Goal: Leave review/rating: Leave review/rating

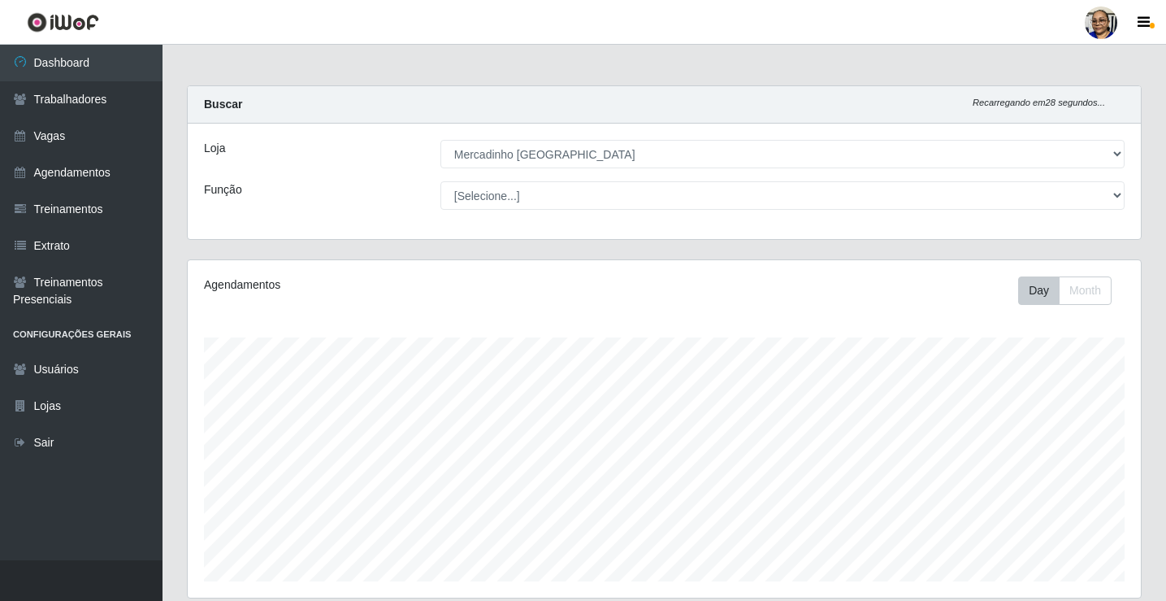
select select "345"
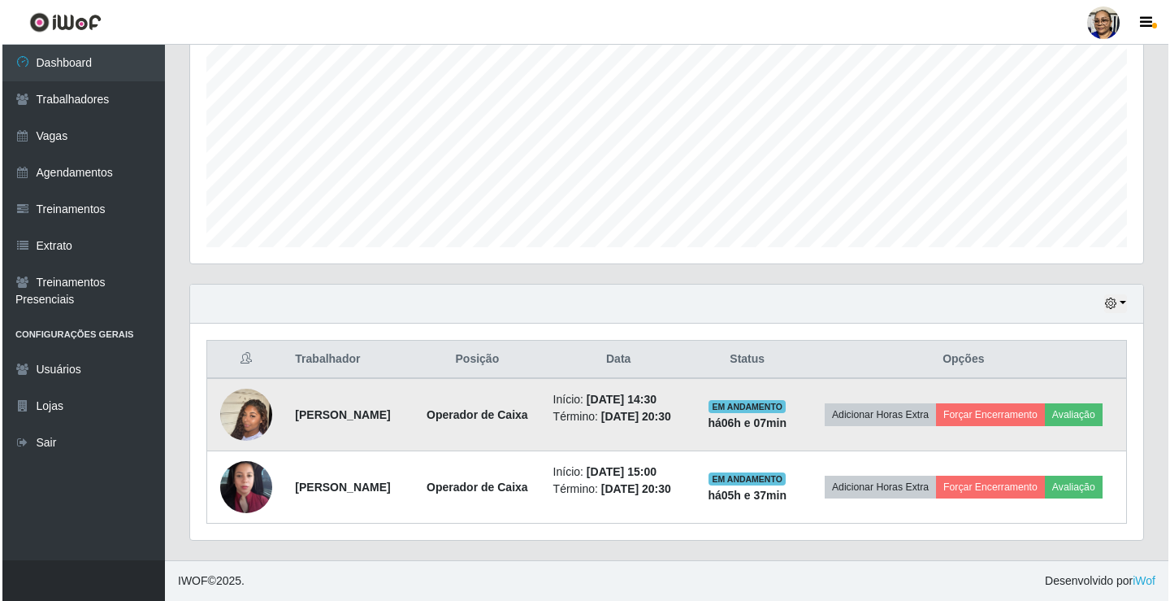
scroll to position [337, 953]
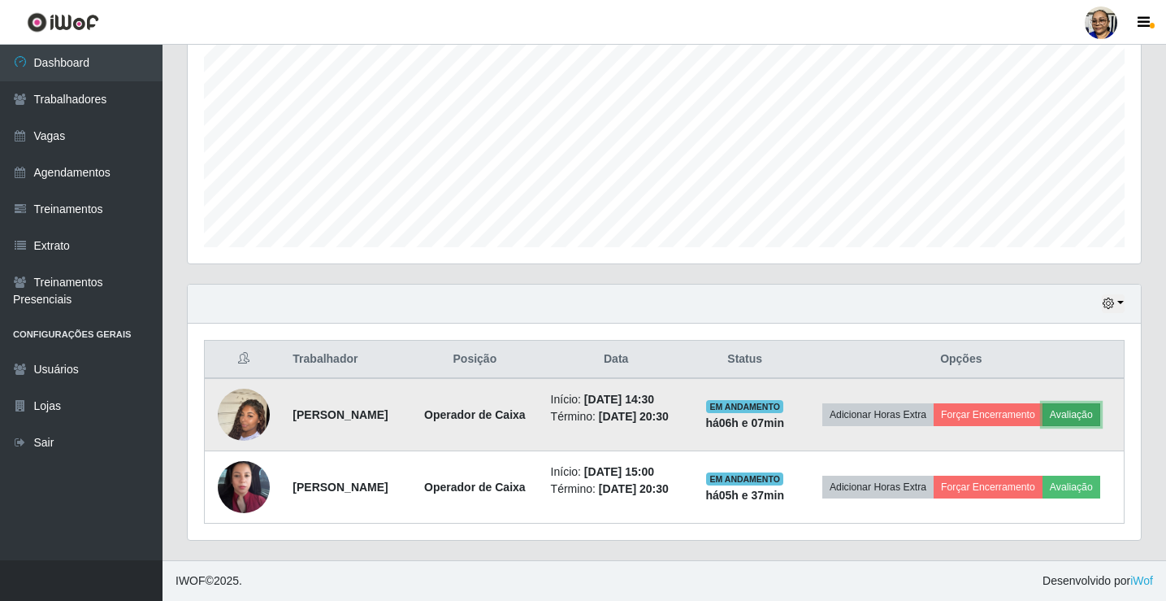
click at [1043, 412] on button "Avaliação" at bounding box center [1072, 414] width 58 height 23
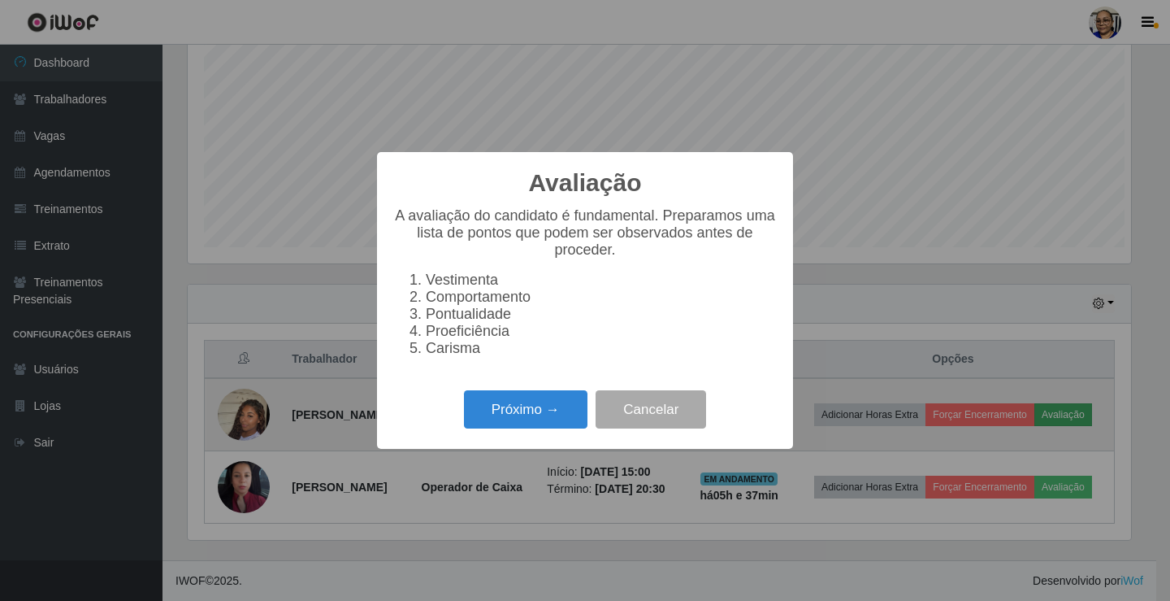
scroll to position [337, 943]
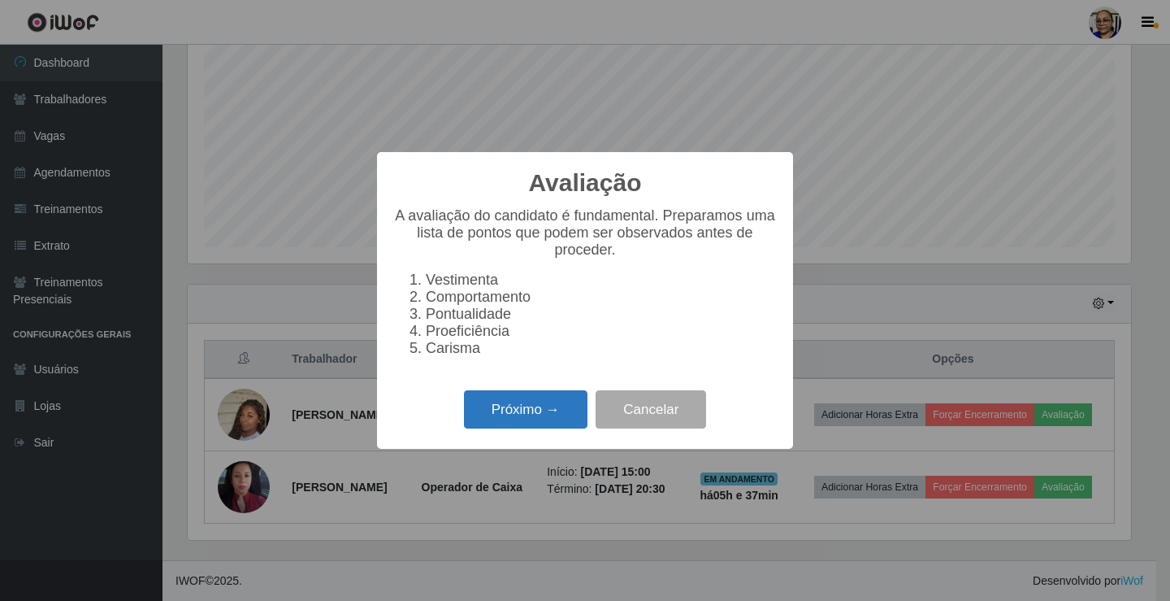
click at [553, 416] on button "Próximo →" at bounding box center [526, 409] width 124 height 38
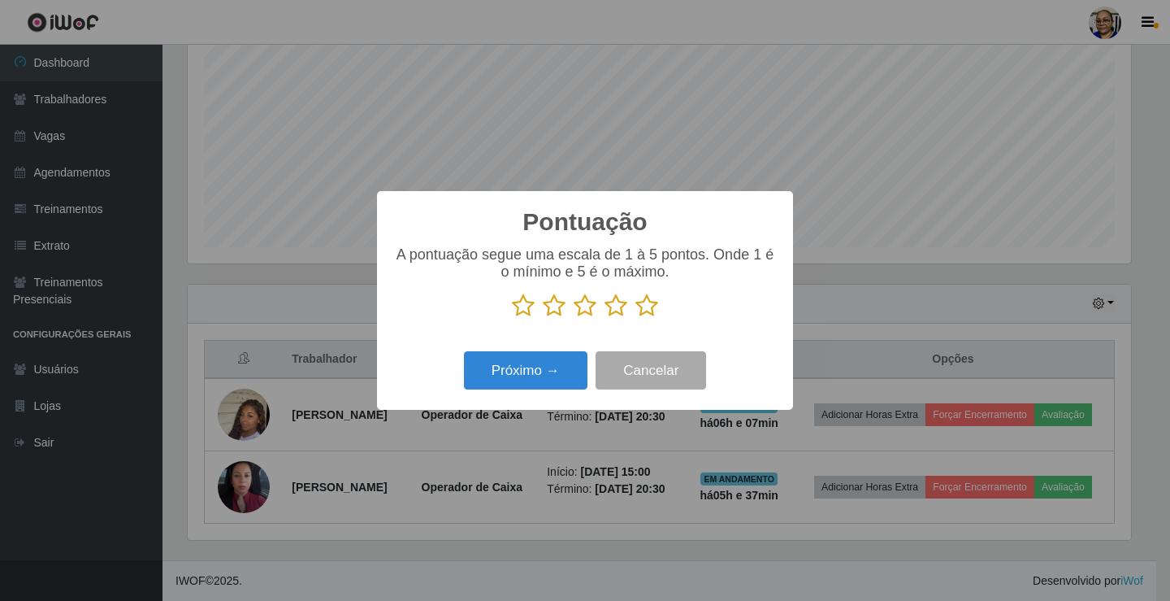
click at [642, 310] on icon at bounding box center [646, 305] width 23 height 24
click at [635, 318] on input "radio" at bounding box center [635, 318] width 0 height 0
click at [542, 379] on button "Próximo →" at bounding box center [526, 370] width 124 height 38
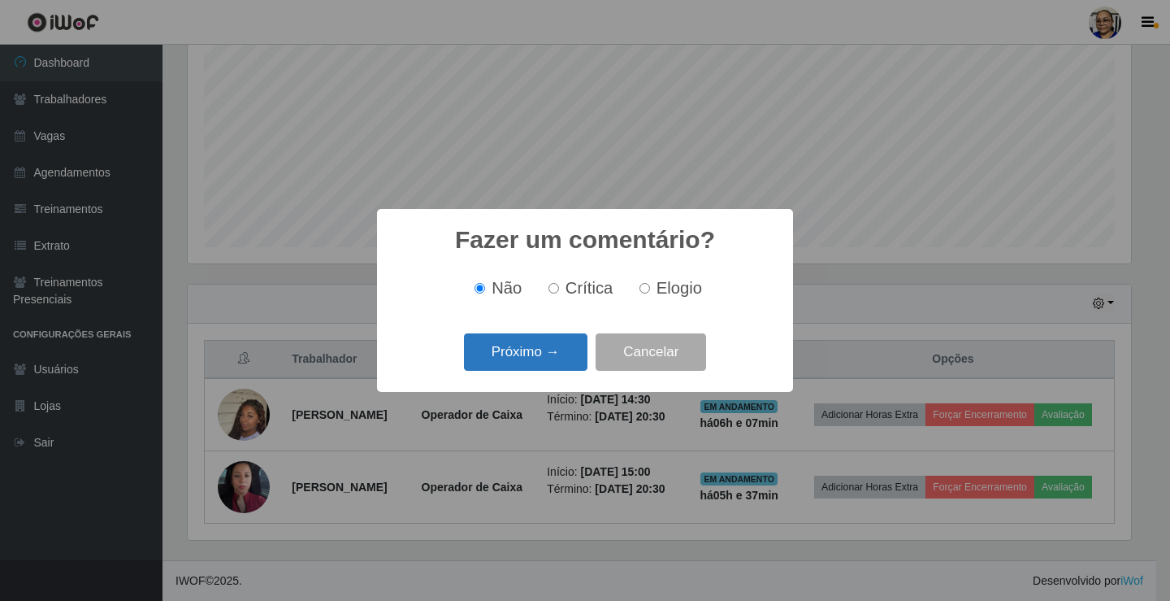
click at [552, 358] on button "Próximo →" at bounding box center [526, 352] width 124 height 38
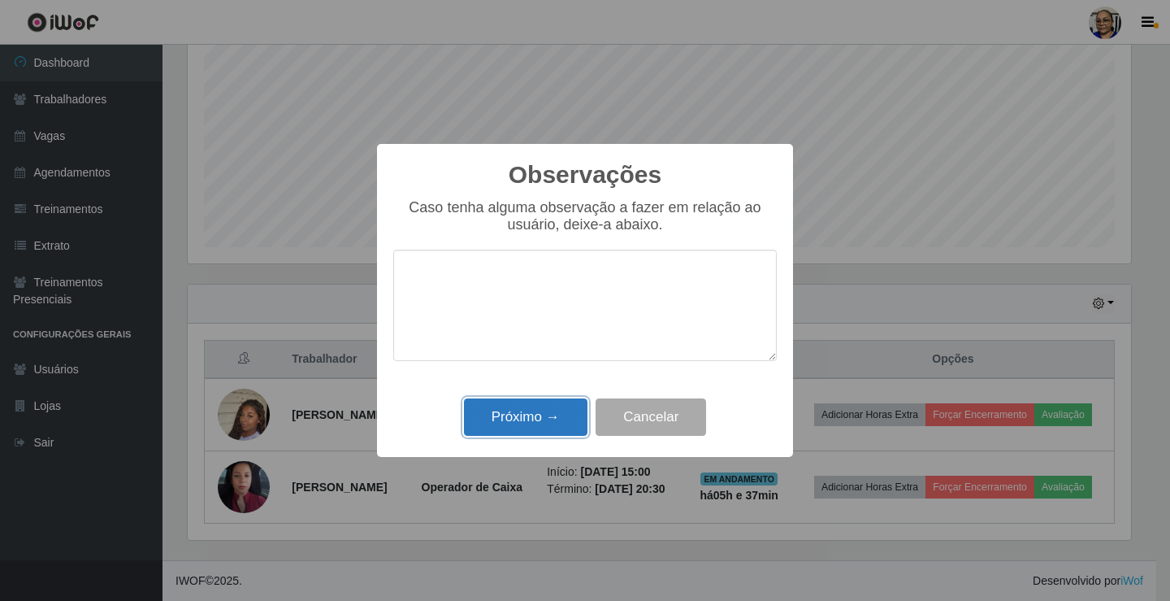
click at [541, 420] on button "Próximo →" at bounding box center [526, 417] width 124 height 38
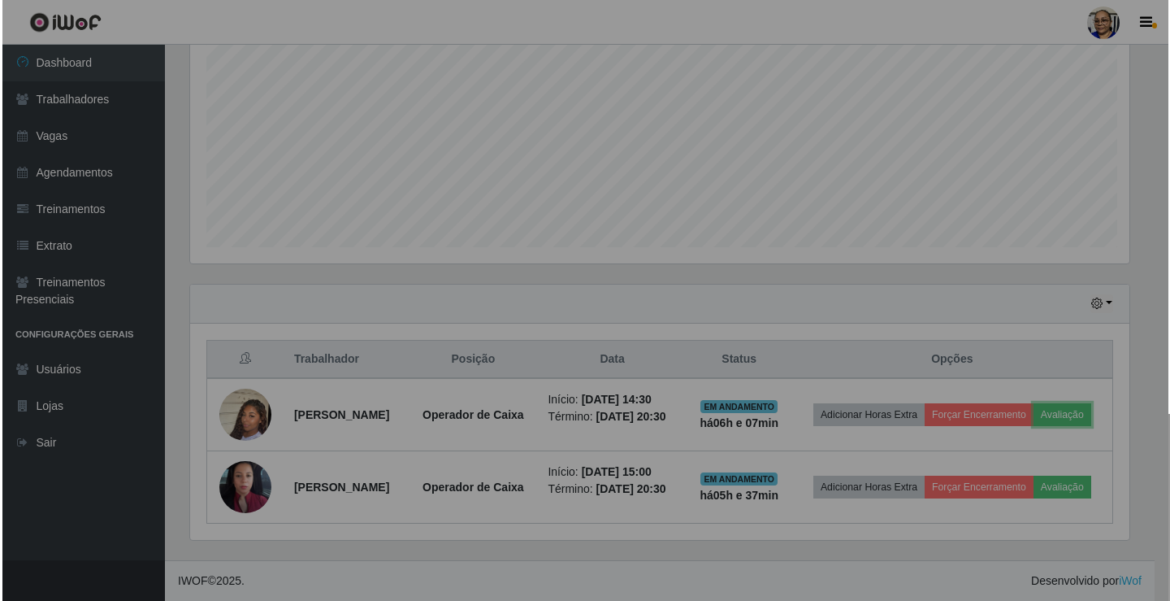
scroll to position [337, 953]
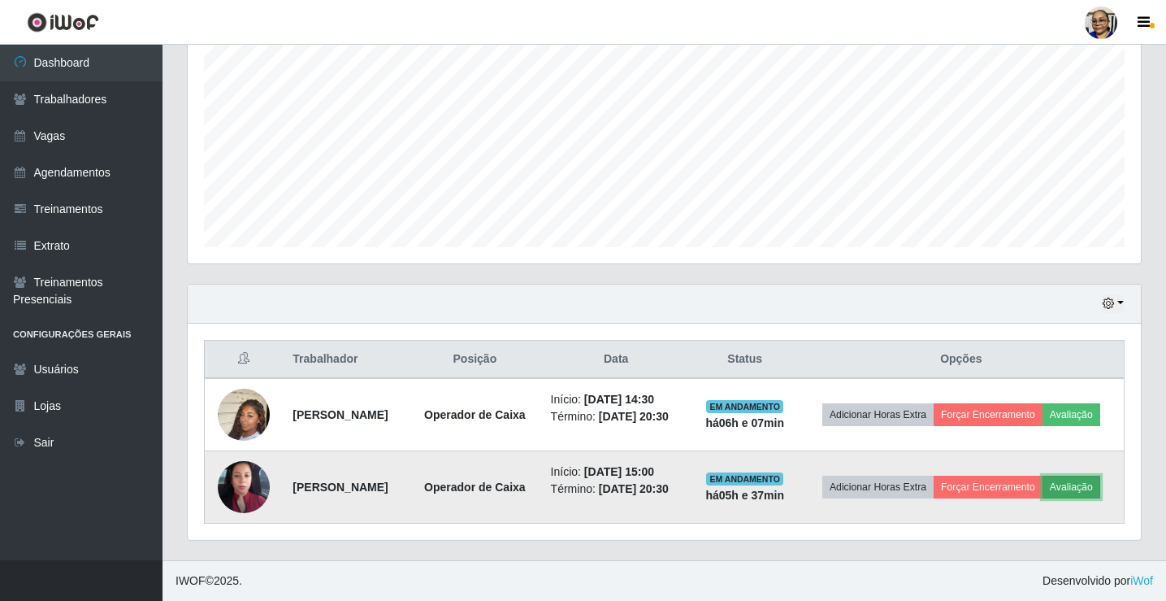
click at [1043, 492] on button "Avaliação" at bounding box center [1072, 486] width 58 height 23
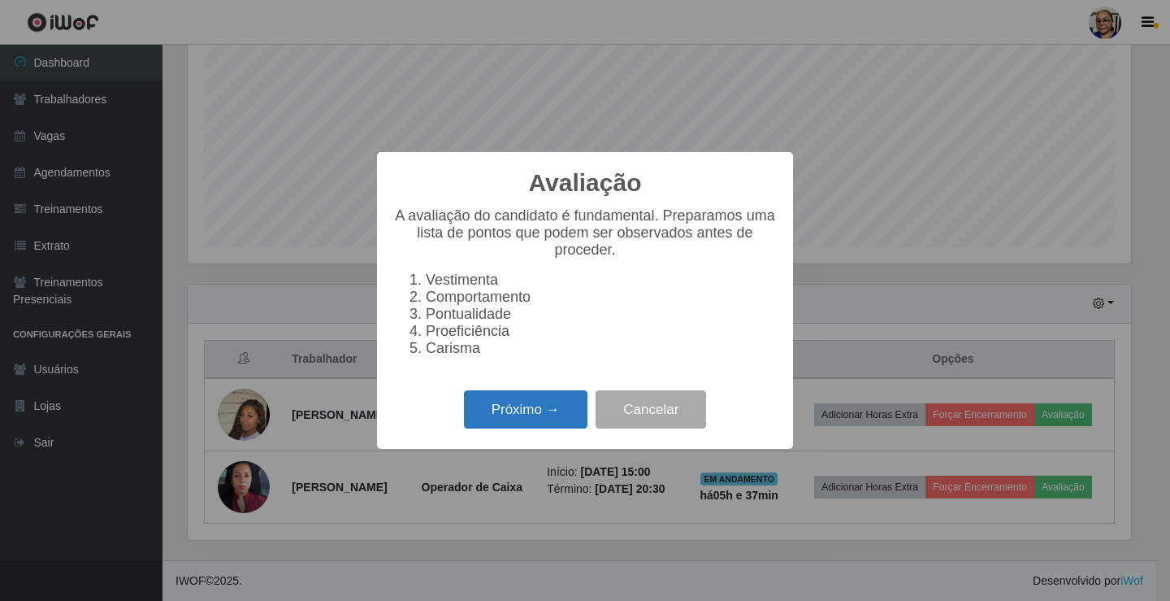
click at [565, 418] on button "Próximo →" at bounding box center [526, 409] width 124 height 38
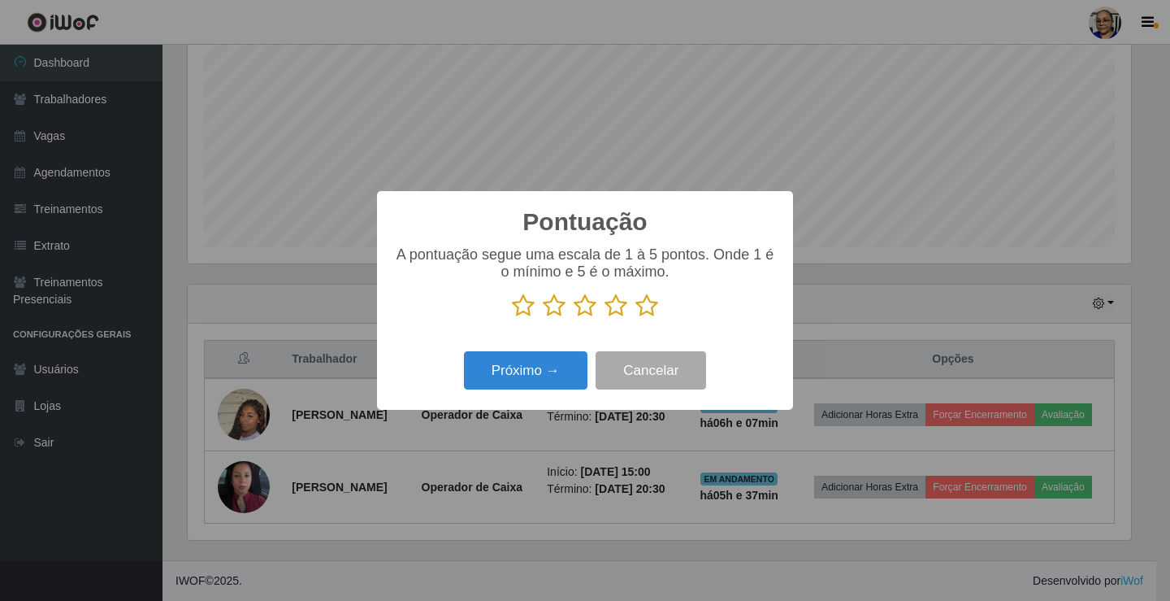
click at [646, 303] on icon at bounding box center [646, 305] width 23 height 24
click at [635, 318] on input "radio" at bounding box center [635, 318] width 0 height 0
click at [550, 360] on button "Próximo →" at bounding box center [526, 370] width 124 height 38
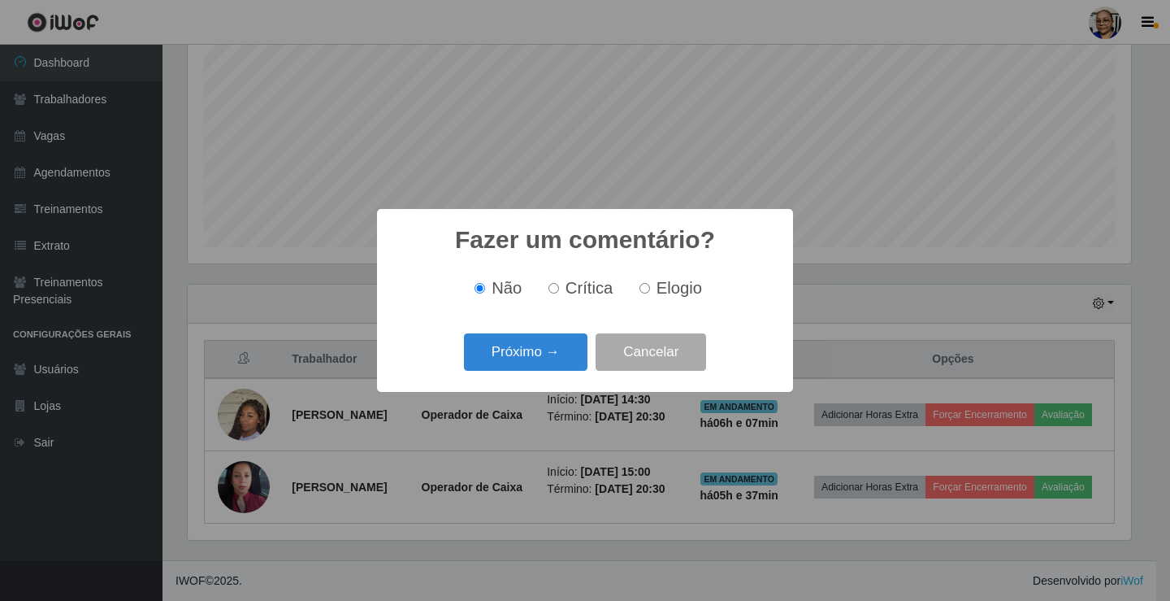
click at [550, 360] on button "Próximo →" at bounding box center [526, 352] width 124 height 38
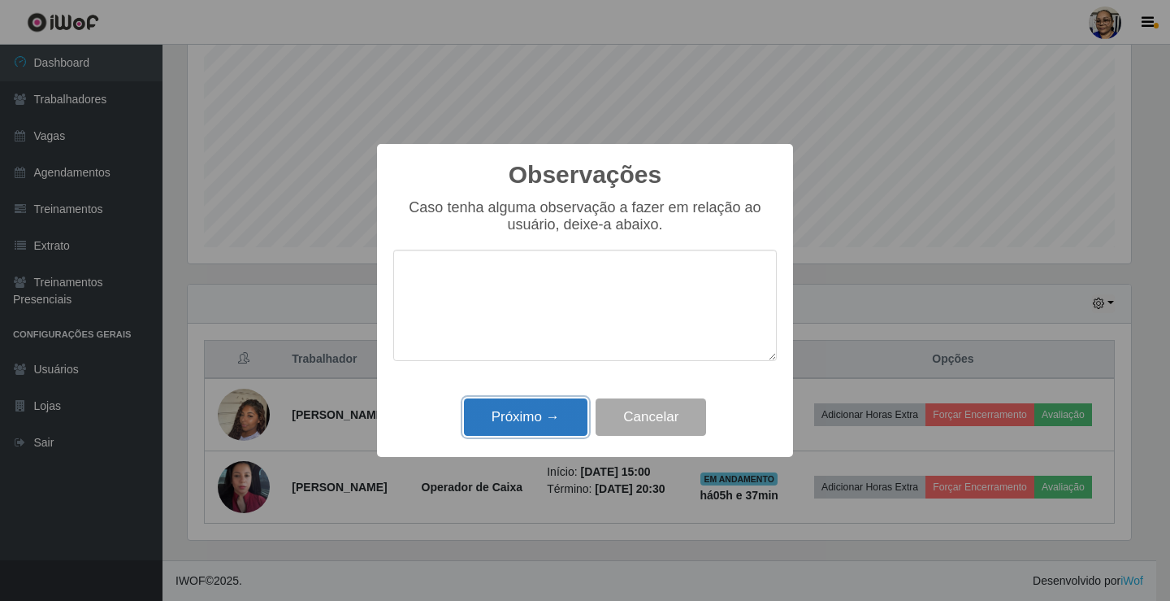
click at [542, 415] on button "Próximo →" at bounding box center [526, 417] width 124 height 38
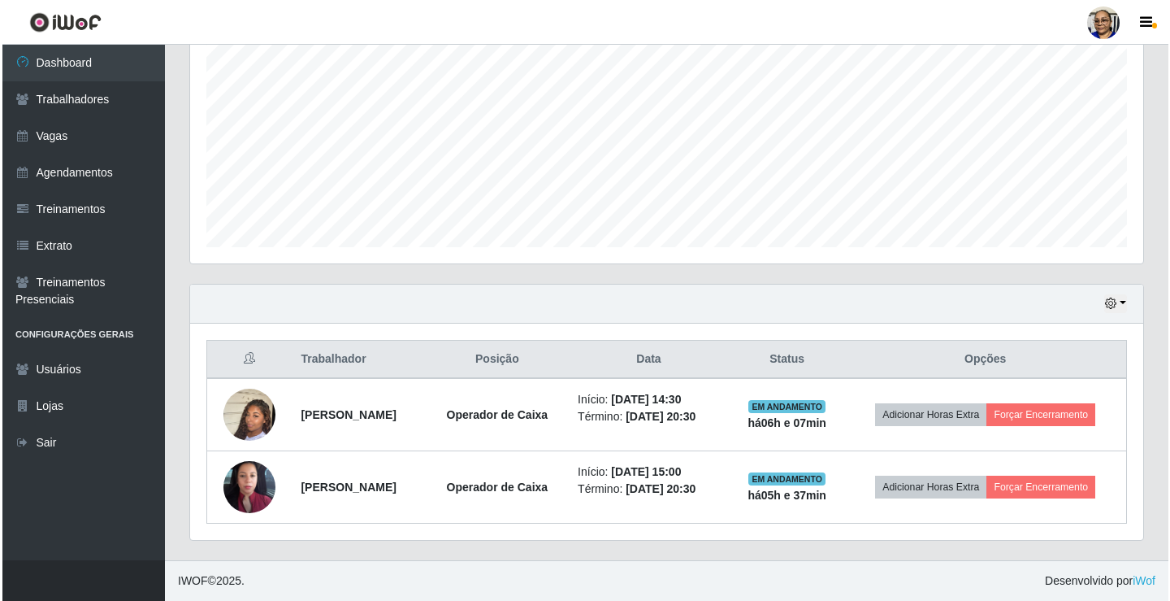
scroll to position [334, 0]
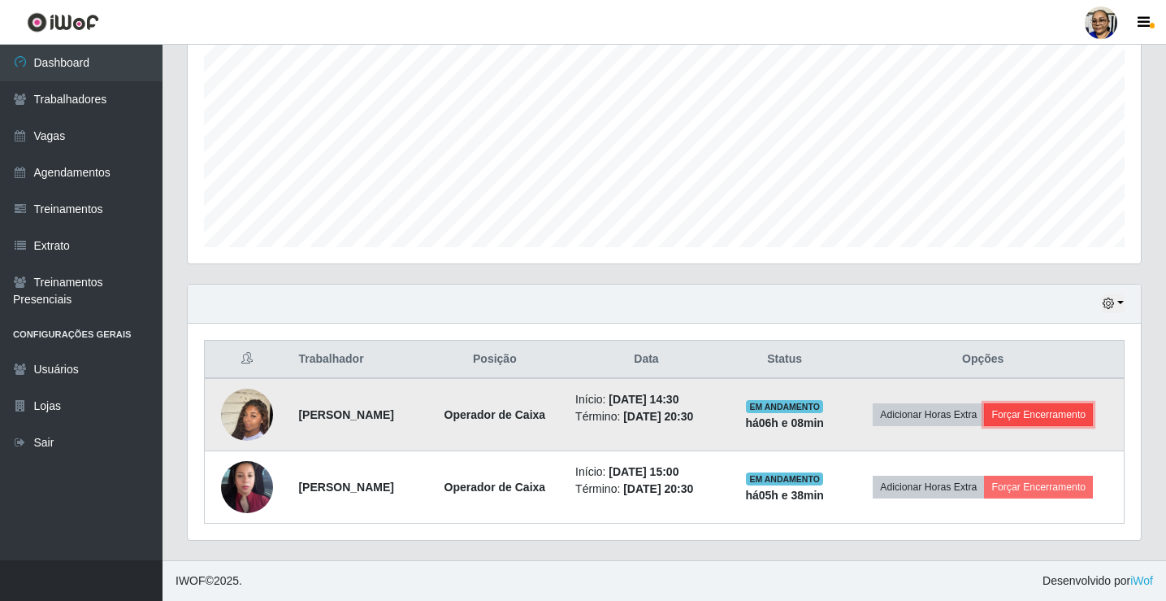
click at [1036, 414] on button "Forçar Encerramento" at bounding box center [1038, 414] width 109 height 23
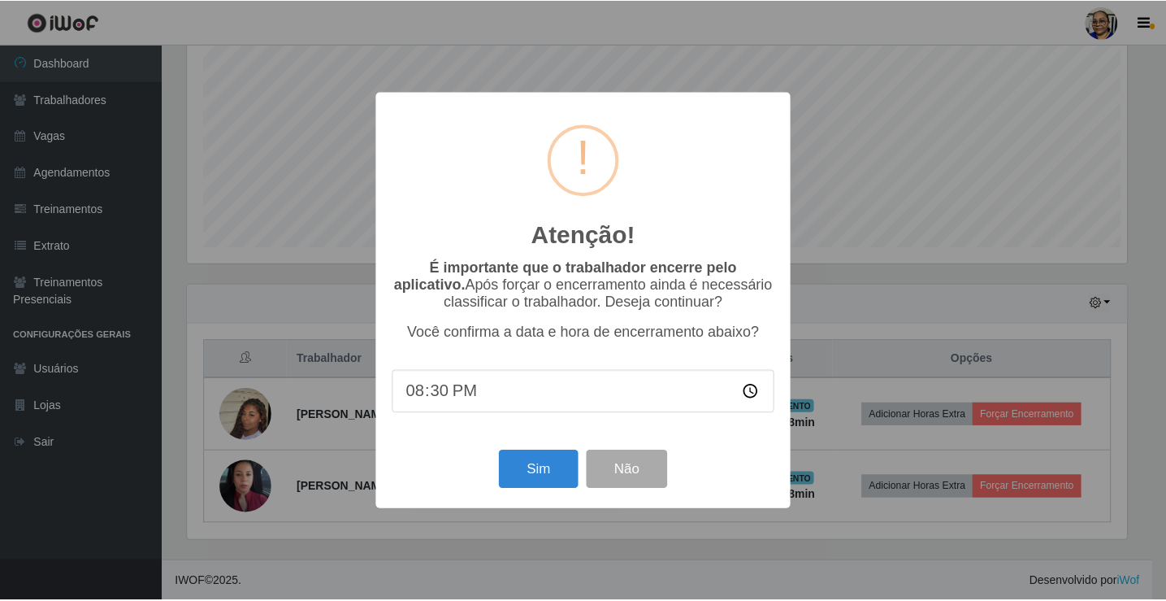
scroll to position [337, 943]
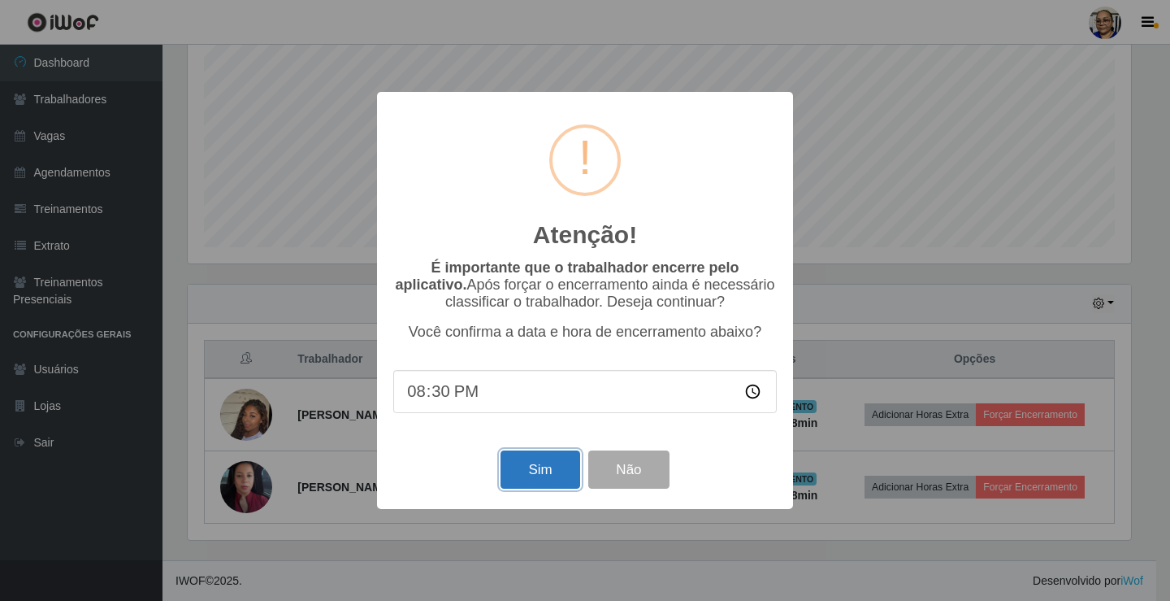
click at [560, 475] on button "Sim" at bounding box center [540, 469] width 79 height 38
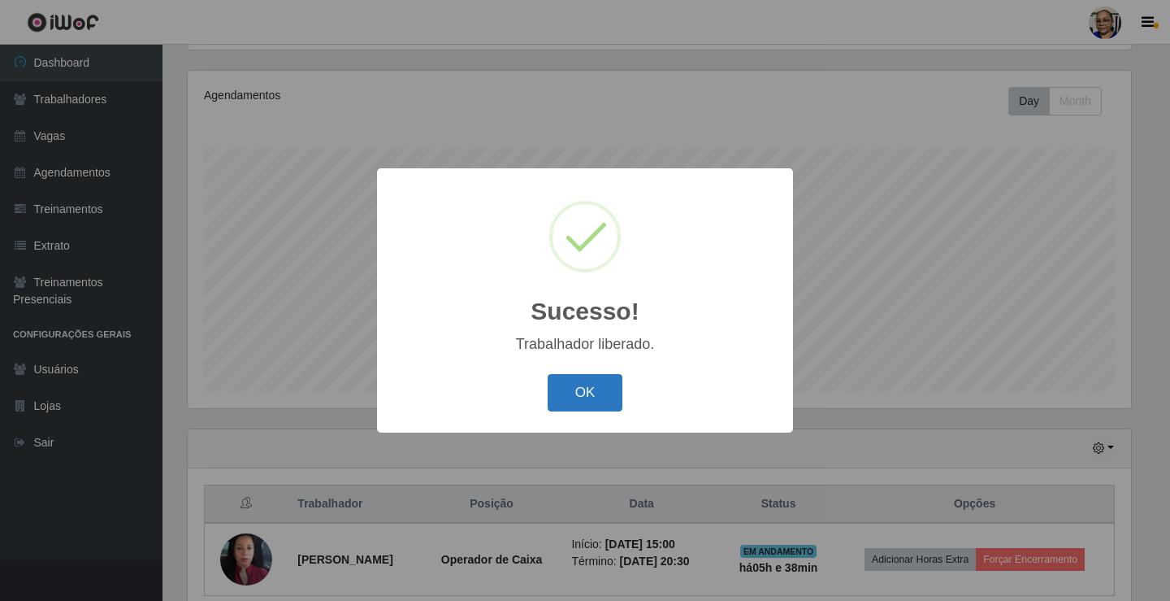
click at [586, 399] on button "OK" at bounding box center [586, 393] width 76 height 38
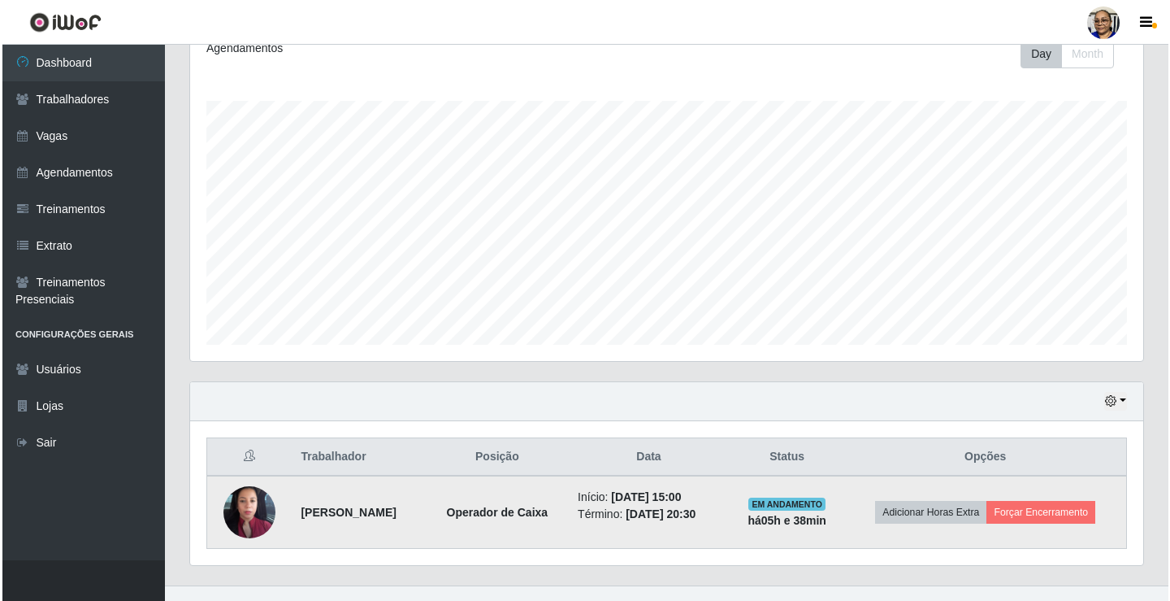
scroll to position [262, 0]
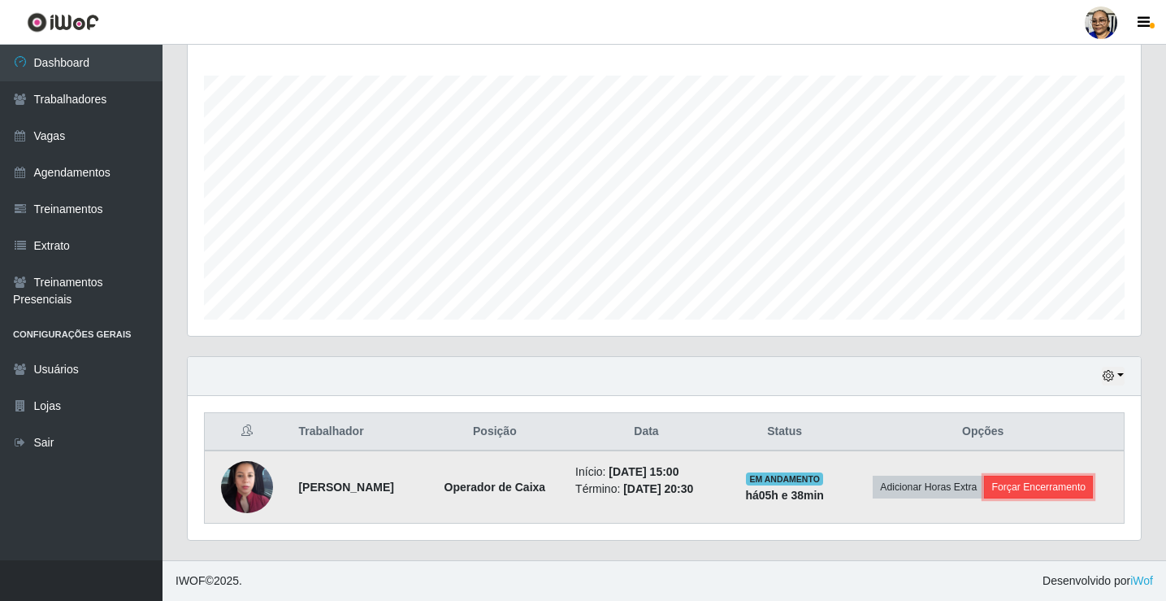
click at [1052, 485] on button "Forçar Encerramento" at bounding box center [1038, 486] width 109 height 23
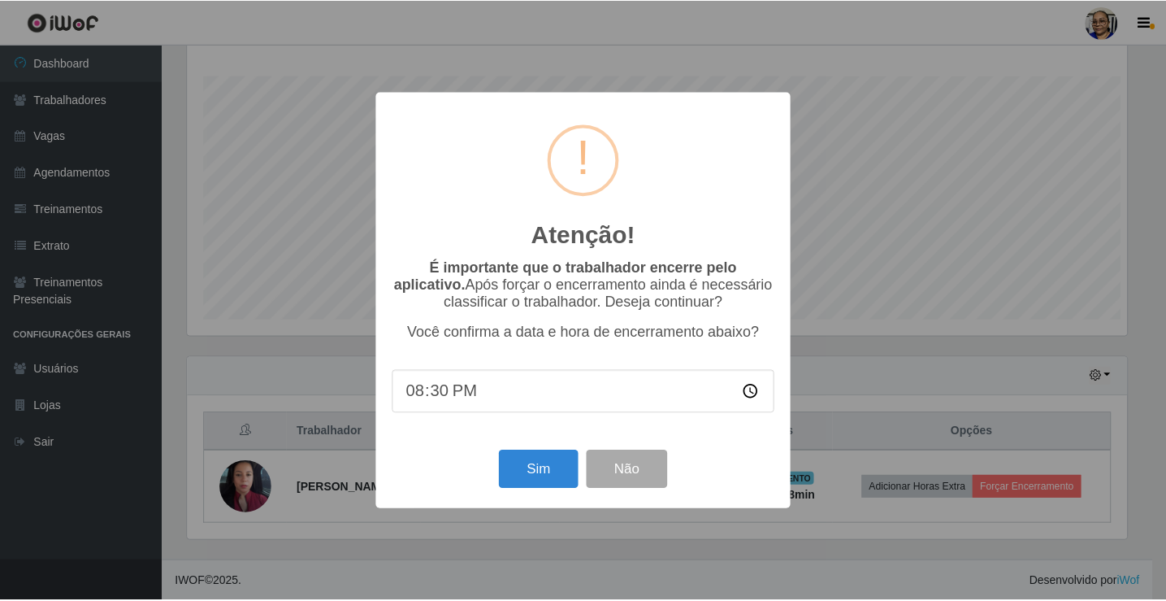
scroll to position [337, 943]
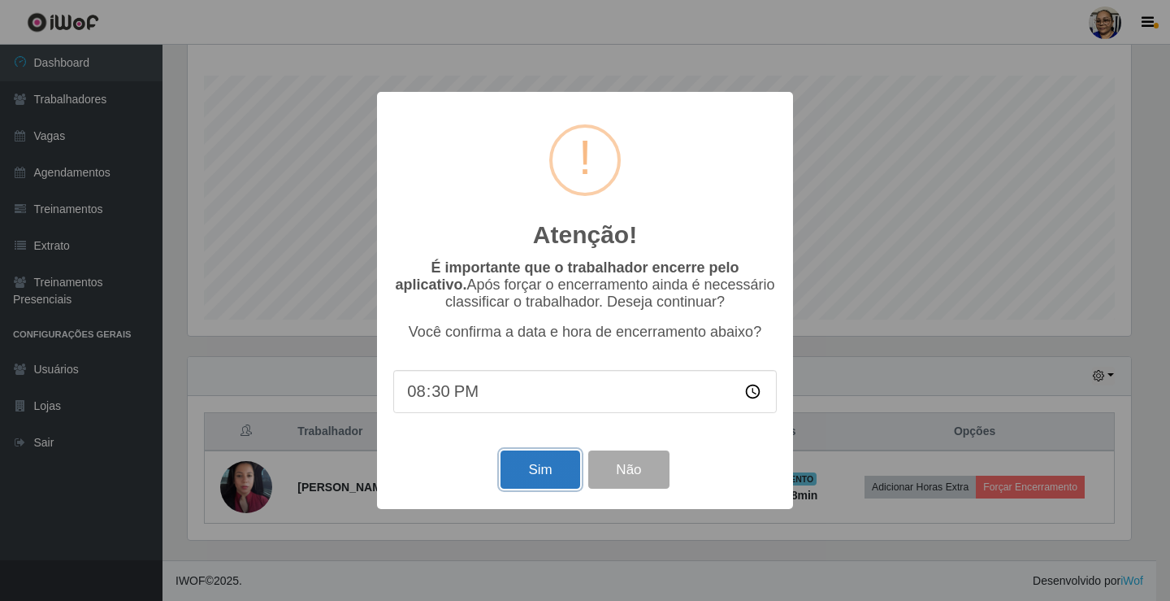
click at [542, 476] on button "Sim" at bounding box center [540, 469] width 79 height 38
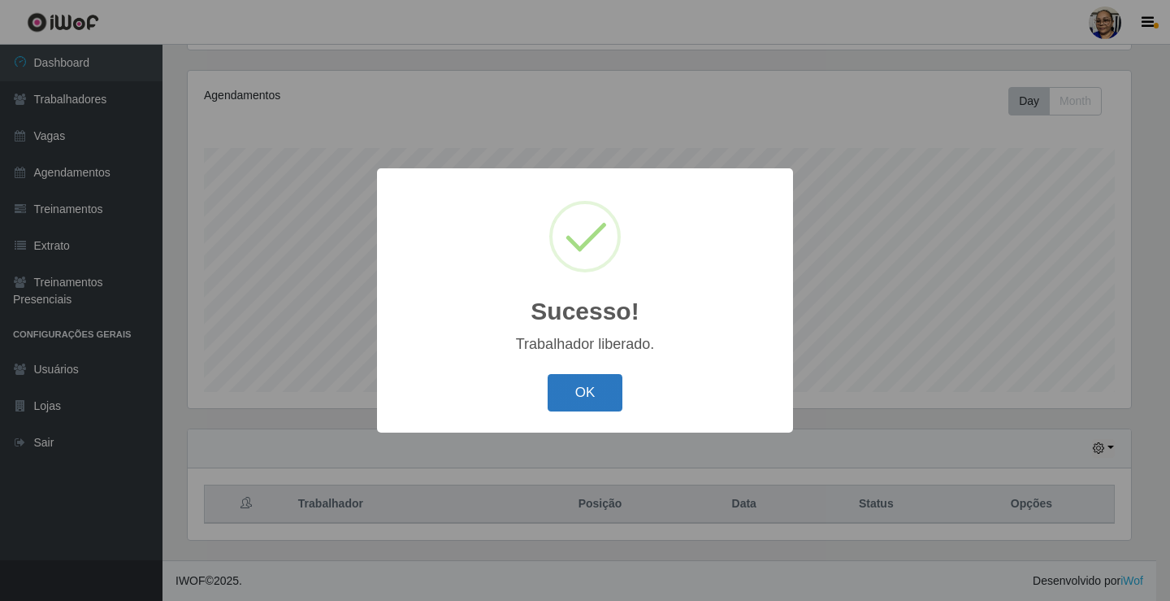
click at [596, 394] on button "OK" at bounding box center [586, 393] width 76 height 38
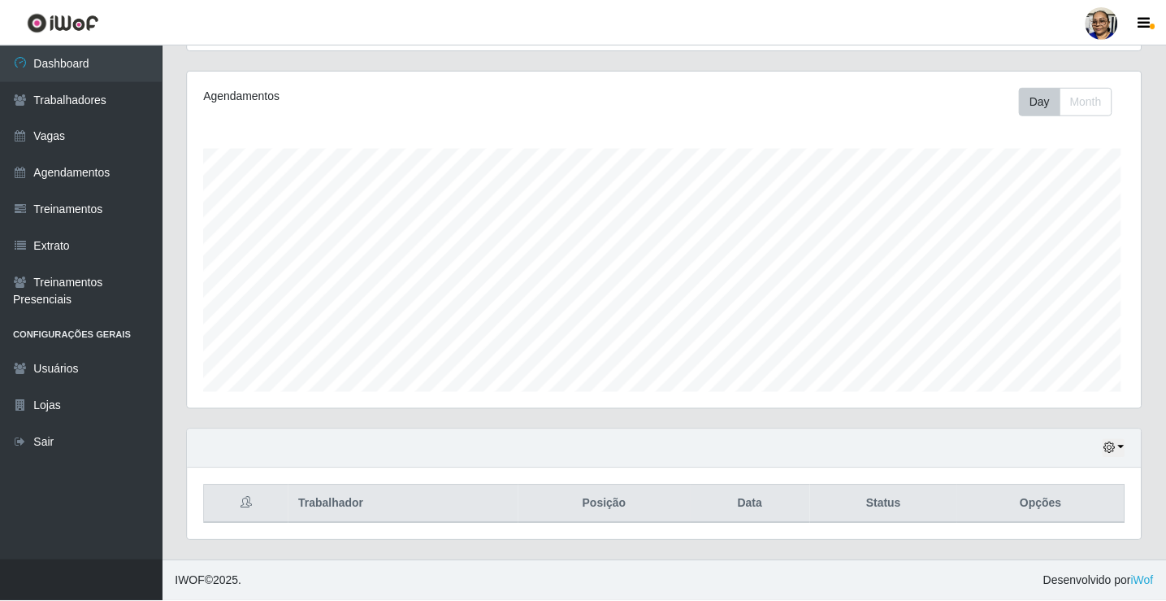
scroll to position [337, 953]
click at [1120, 448] on button "button" at bounding box center [1113, 448] width 23 height 19
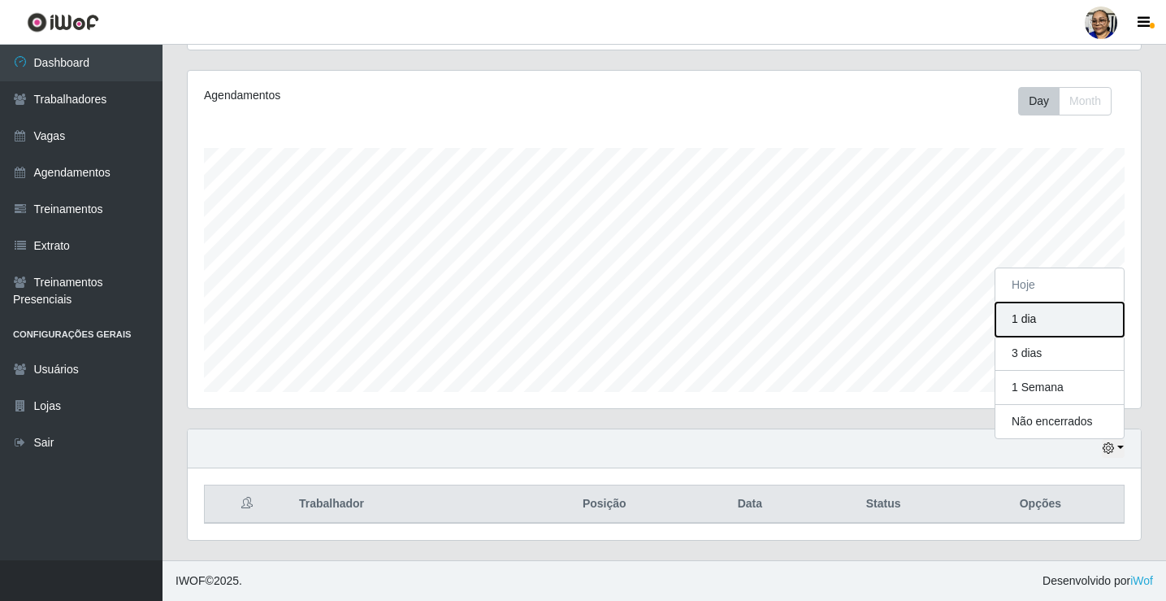
click at [1073, 327] on button "1 dia" at bounding box center [1059, 319] width 128 height 34
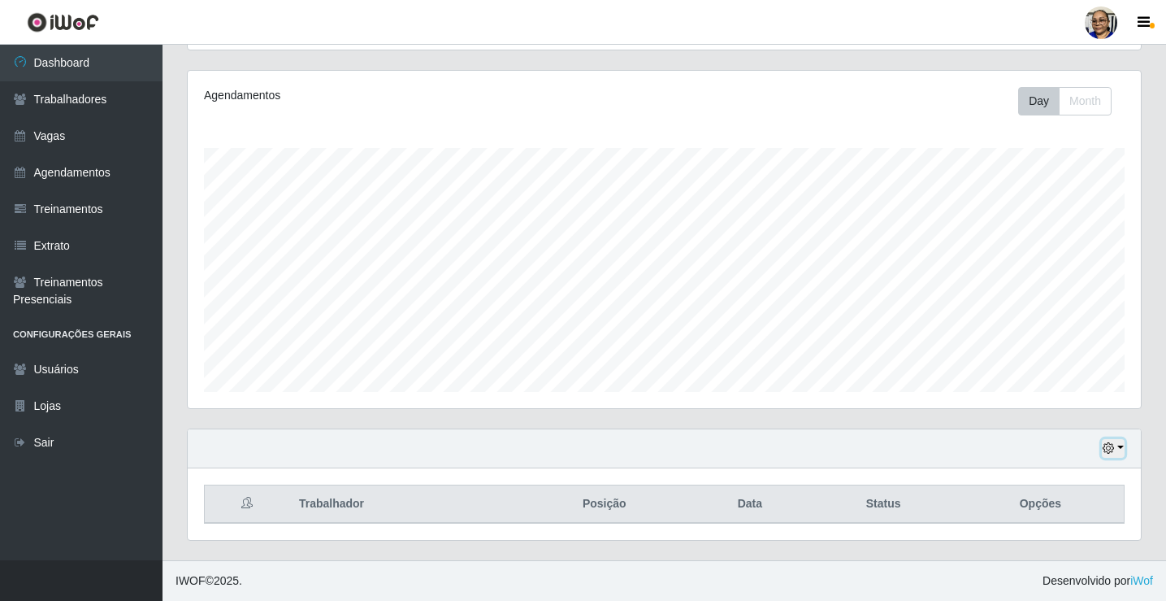
click at [1119, 447] on button "button" at bounding box center [1113, 448] width 23 height 19
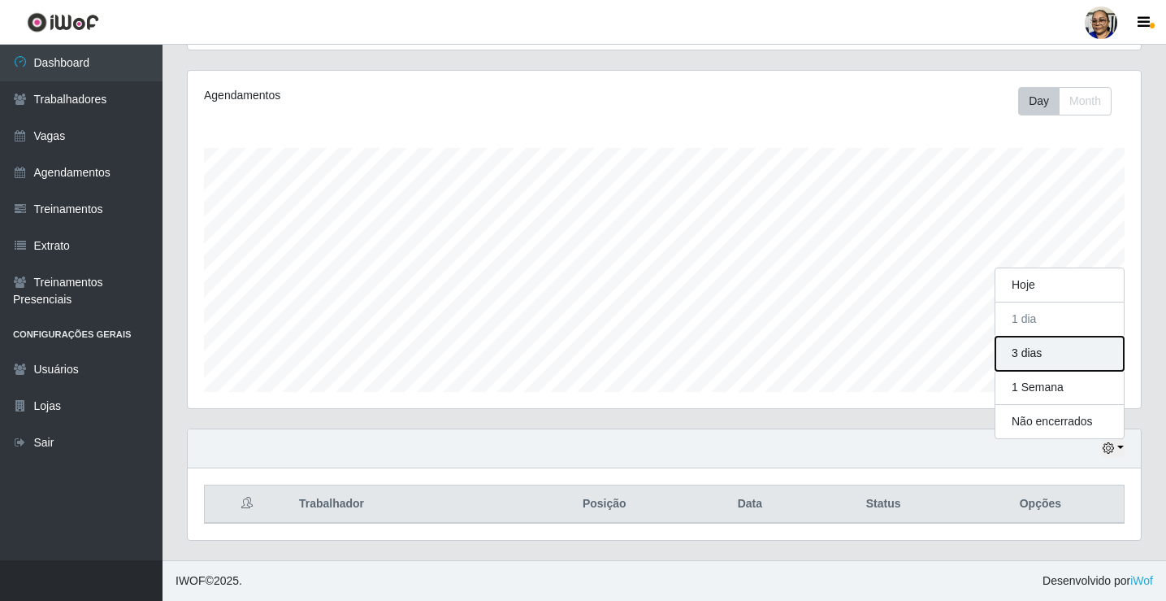
click at [1072, 357] on button "3 dias" at bounding box center [1059, 353] width 128 height 34
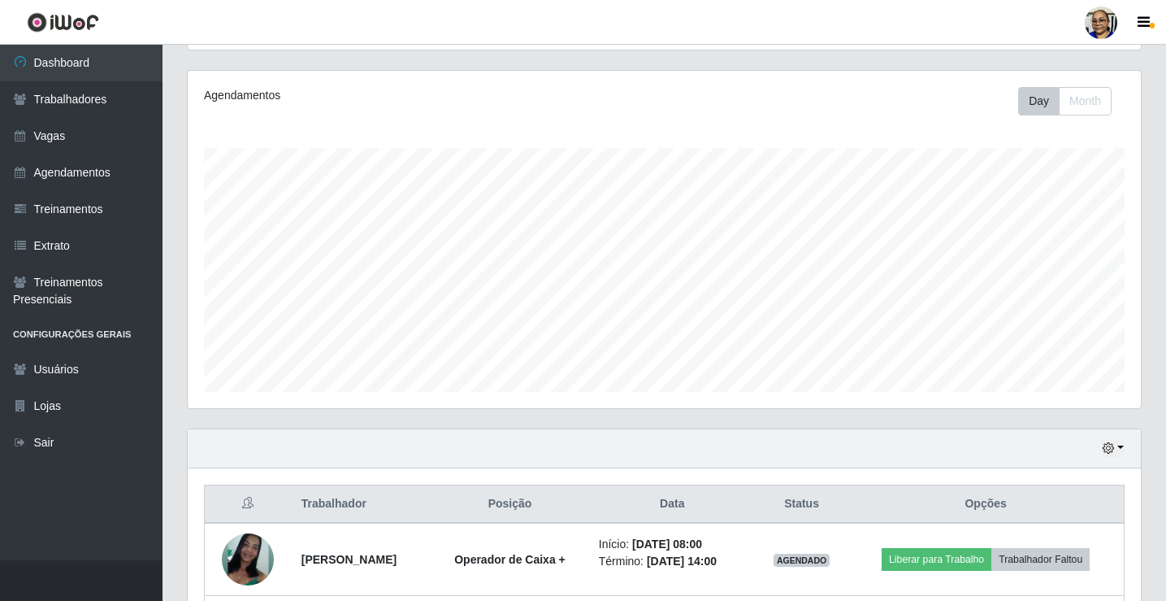
scroll to position [433, 0]
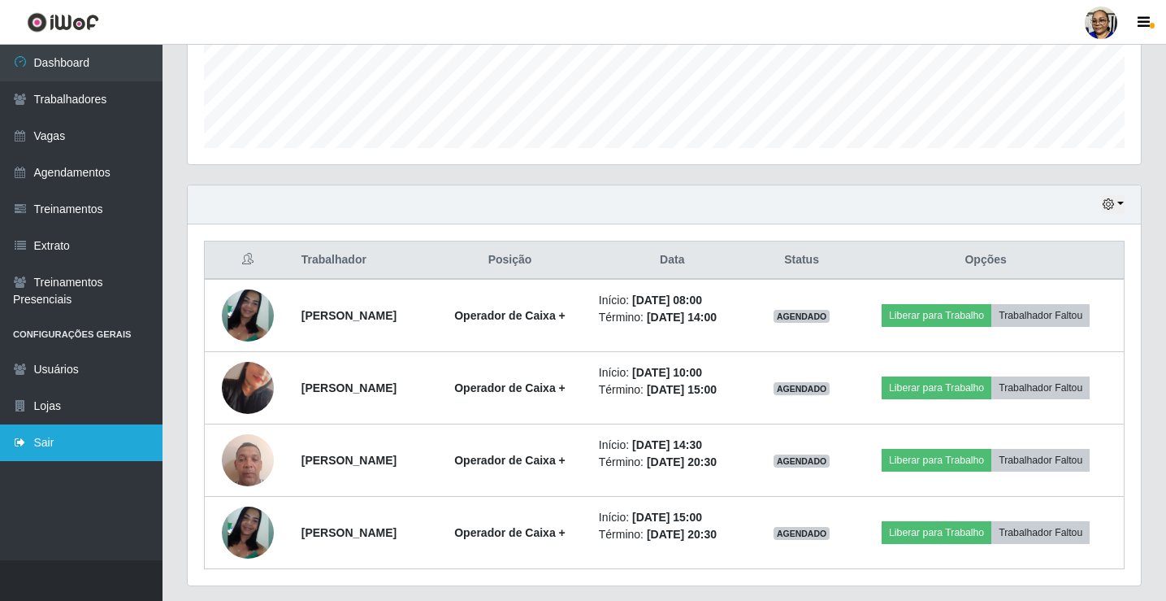
click at [59, 441] on link "Sair" at bounding box center [81, 442] width 163 height 37
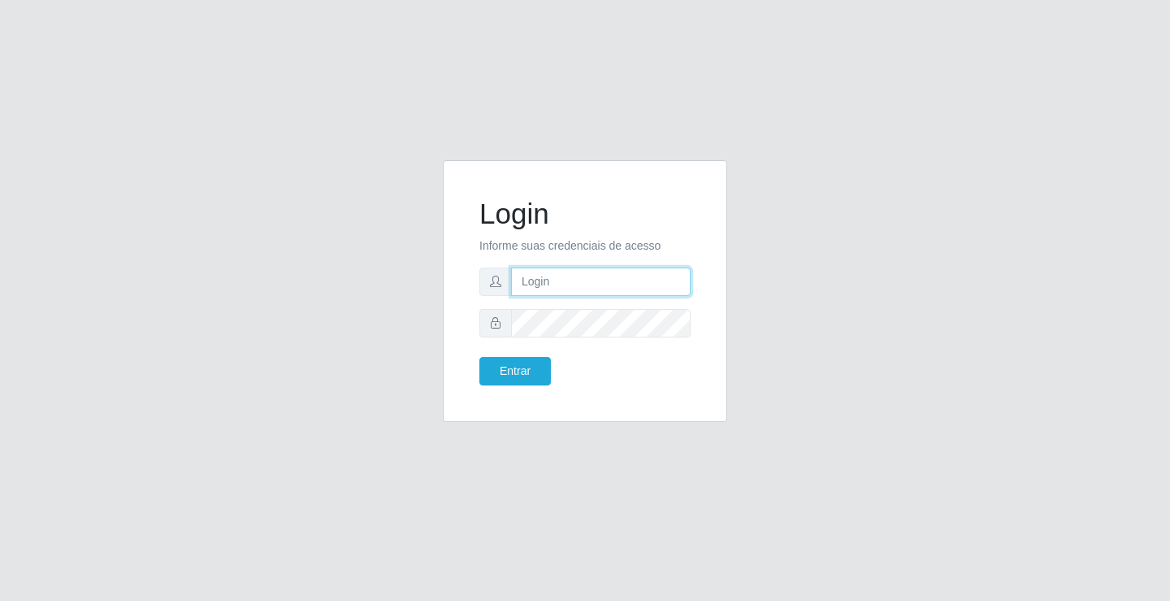
type input "[EMAIL_ADDRESS][DOMAIN_NAME]"
